Goal: Find specific page/section: Find specific page/section

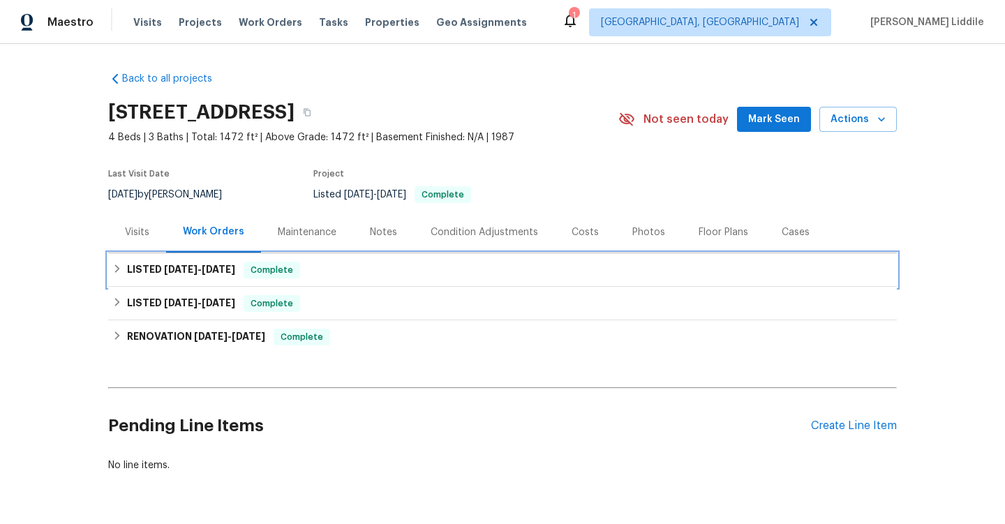
click at [473, 278] on div "LISTED [DATE] - [DATE] Complete" at bounding box center [502, 270] width 780 height 17
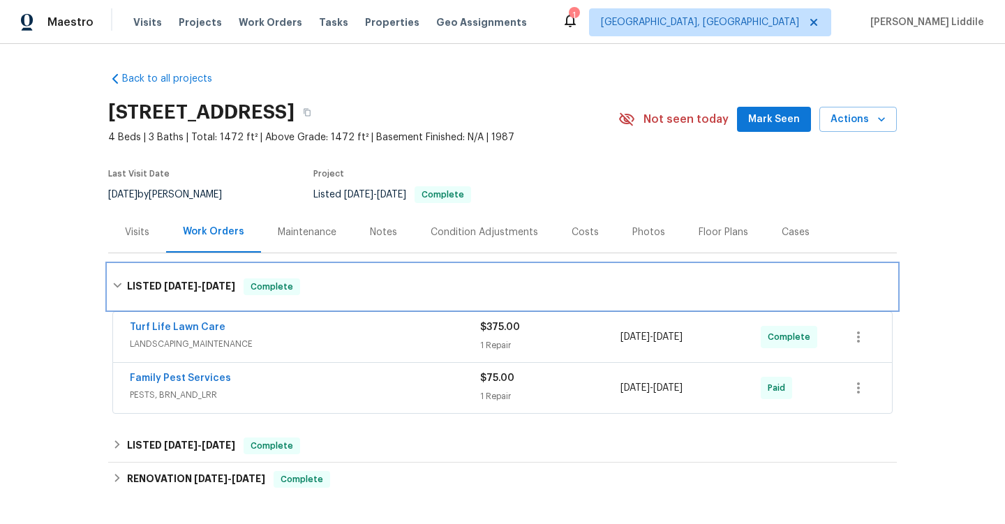
click at [473, 277] on div "LISTED [DATE] - [DATE] Complete" at bounding box center [502, 287] width 789 height 45
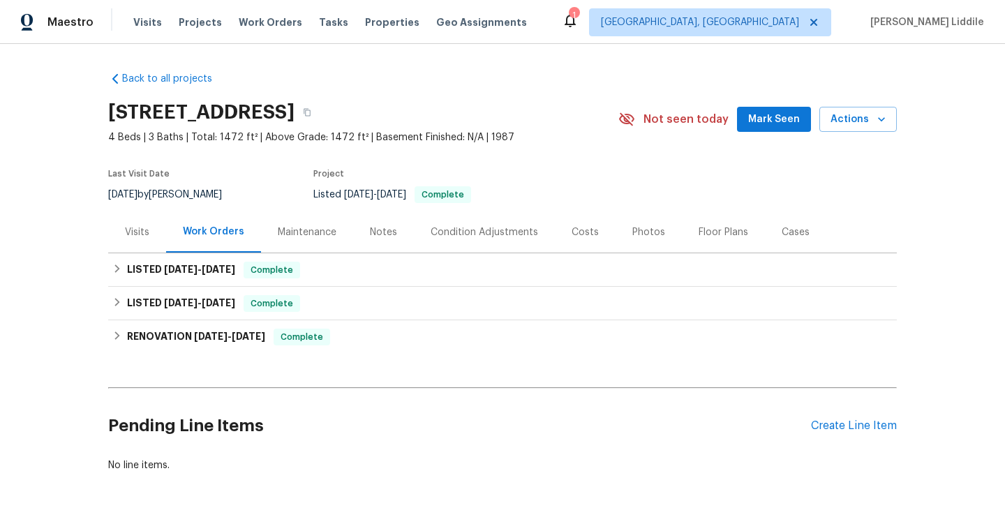
click at [390, 230] on div "Notes" at bounding box center [383, 232] width 27 height 14
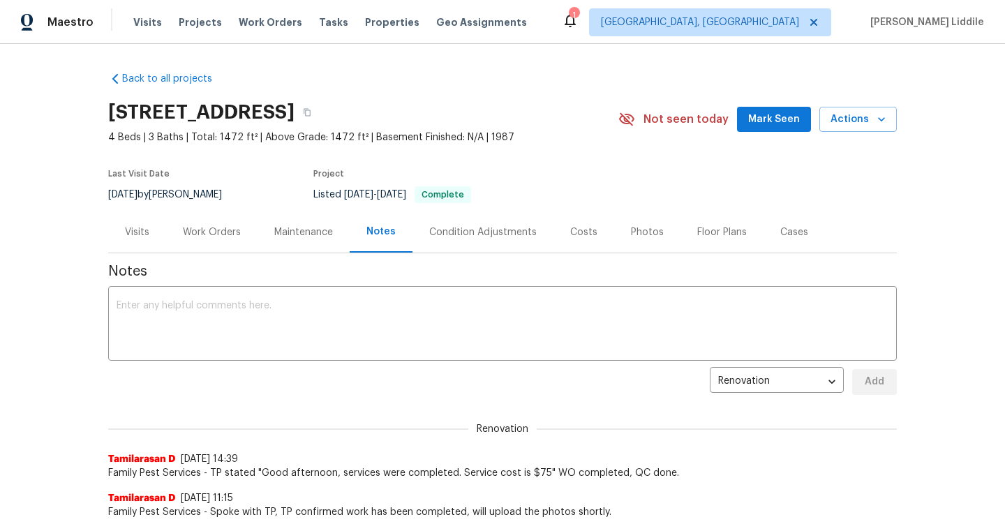
click at [321, 237] on div "Maintenance" at bounding box center [303, 232] width 59 height 14
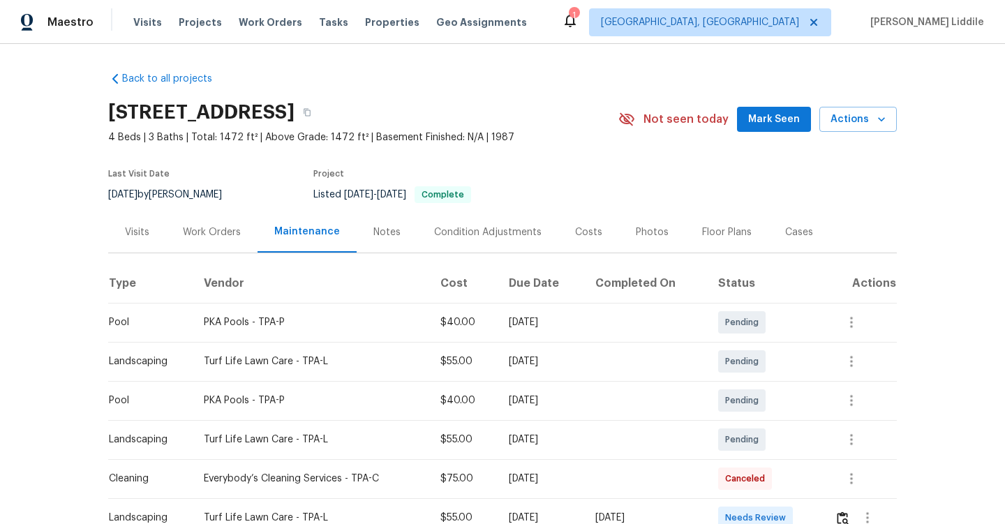
click at [377, 216] on div "Notes" at bounding box center [387, 232] width 61 height 41
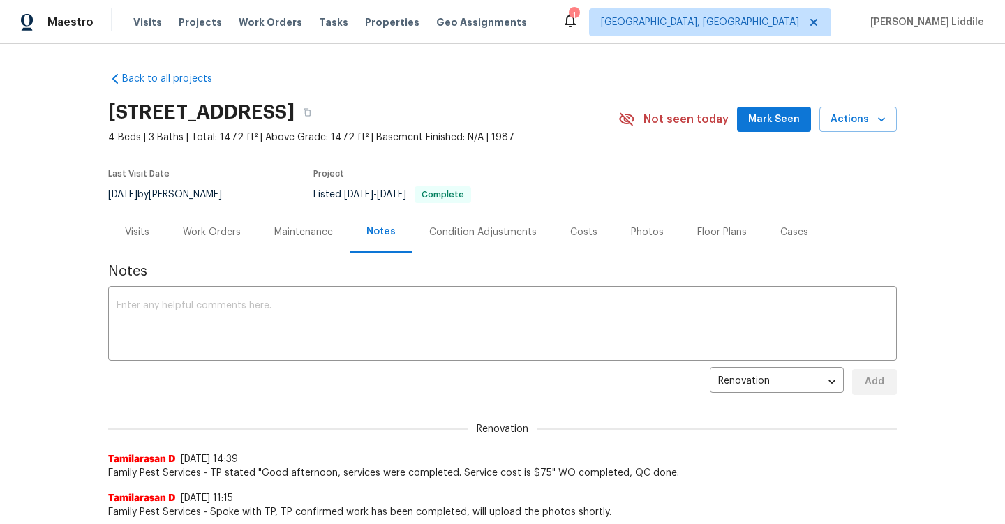
click at [202, 228] on div "Work Orders" at bounding box center [212, 232] width 58 height 14
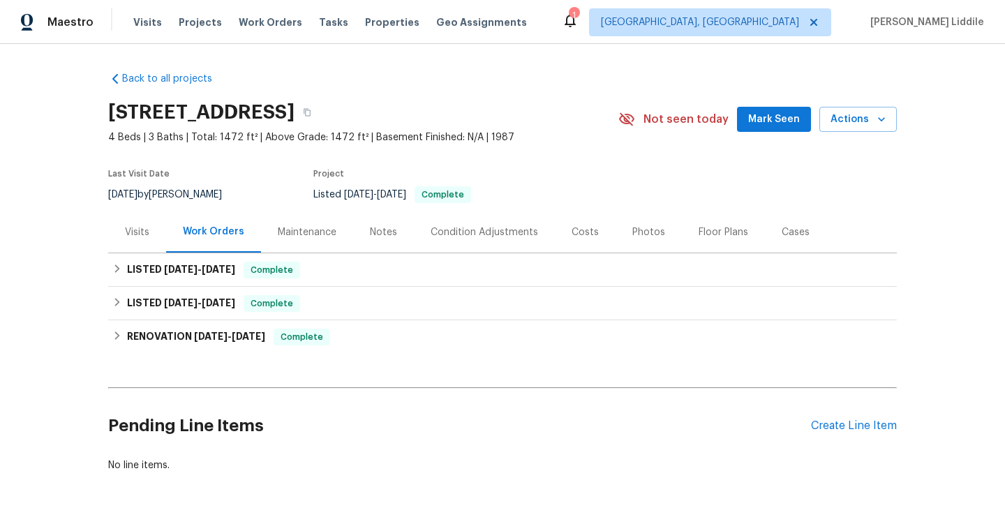
click at [147, 234] on div "Visits" at bounding box center [137, 232] width 24 height 14
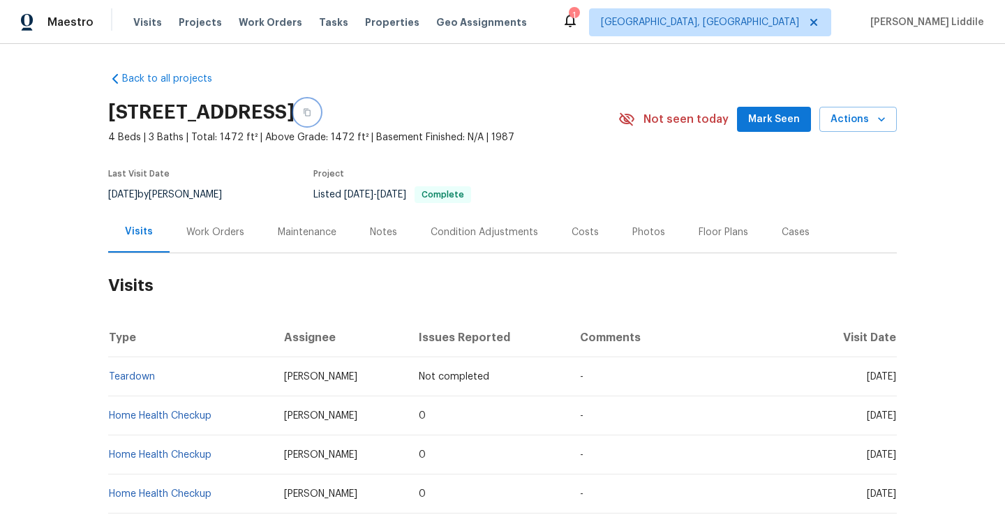
click at [311, 110] on icon "button" at bounding box center [307, 113] width 7 height 8
click at [645, 236] on div "Photos" at bounding box center [648, 232] width 33 height 14
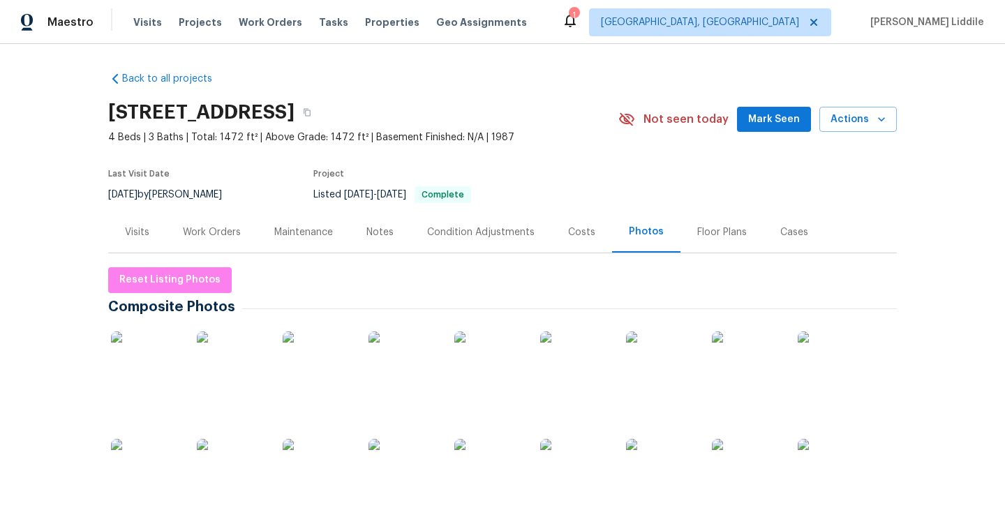
click at [507, 232] on div "Condition Adjustments" at bounding box center [480, 232] width 107 height 14
